Goal: Task Accomplishment & Management: Manage account settings

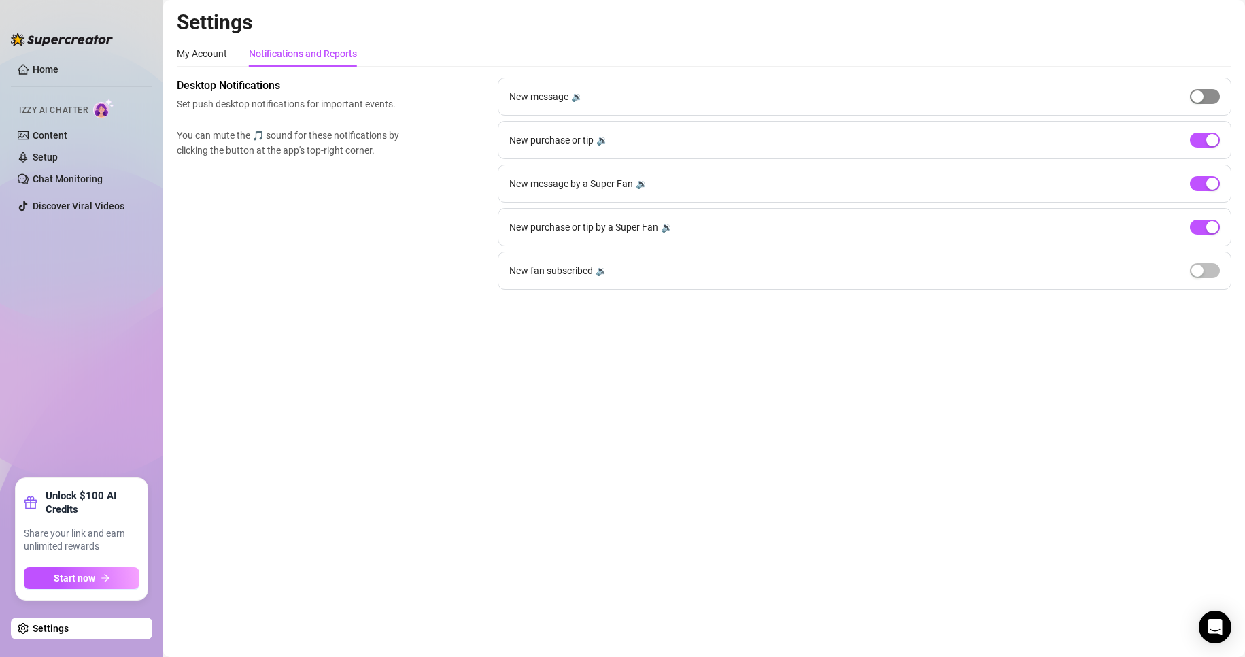
click at [1194, 97] on div "button" at bounding box center [1197, 96] width 12 height 12
click at [1201, 97] on span "button" at bounding box center [1205, 96] width 30 height 15
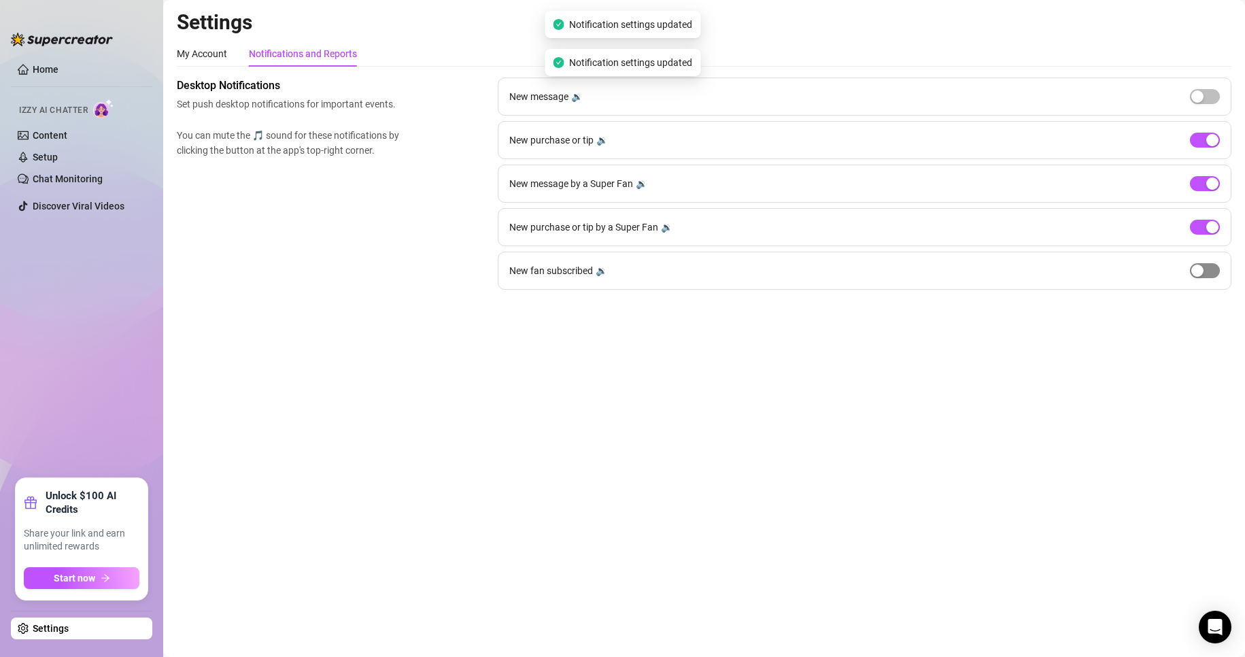
click at [1203, 267] on div "button" at bounding box center [1197, 270] width 12 height 12
click at [1203, 267] on span "button" at bounding box center [1205, 270] width 30 height 15
